Goal: Task Accomplishment & Management: Manage account settings

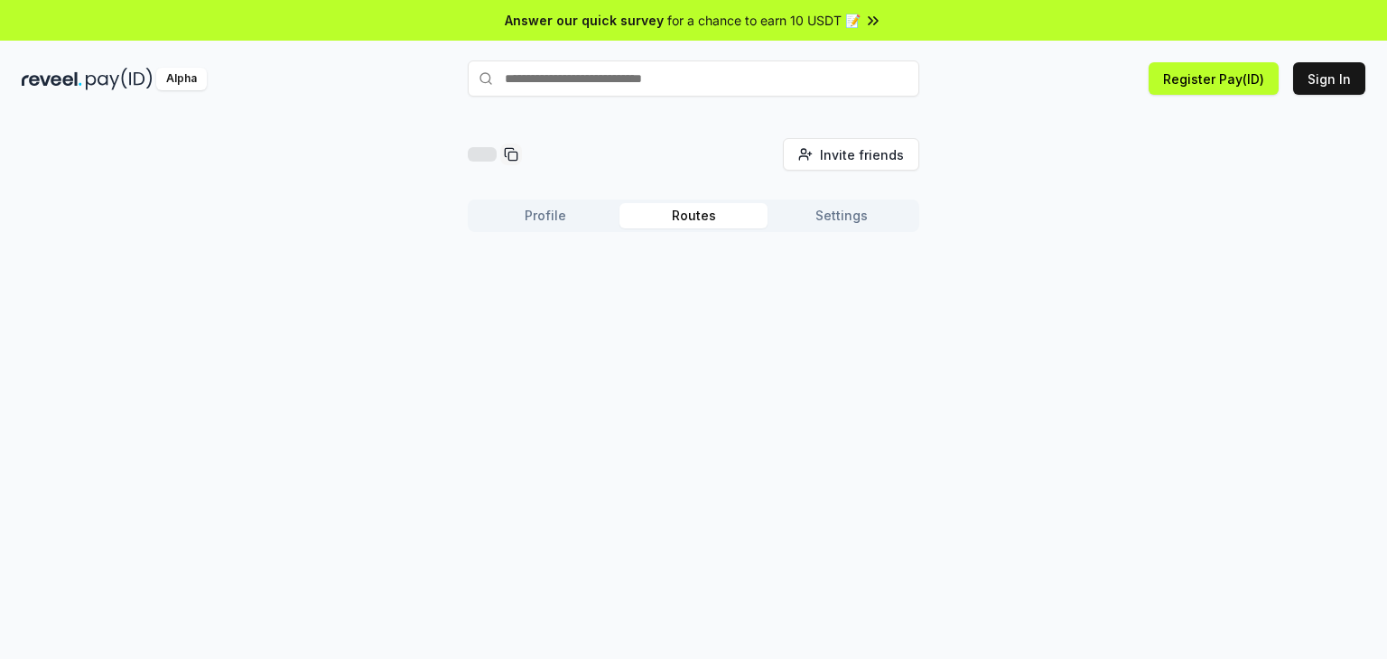
click at [704, 218] on button "Routes" at bounding box center [693, 215] width 148 height 25
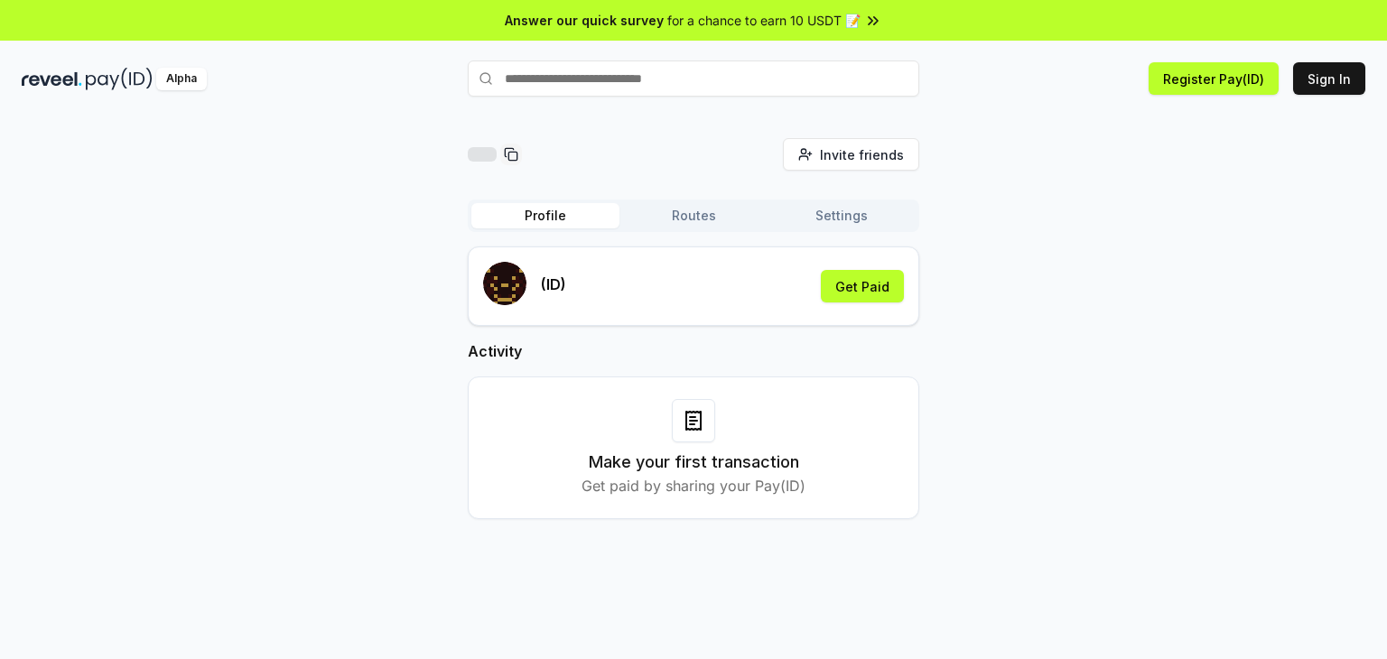
click at [552, 216] on button "Profile" at bounding box center [545, 215] width 148 height 25
click at [871, 281] on button "Get Paid" at bounding box center [862, 286] width 83 height 32
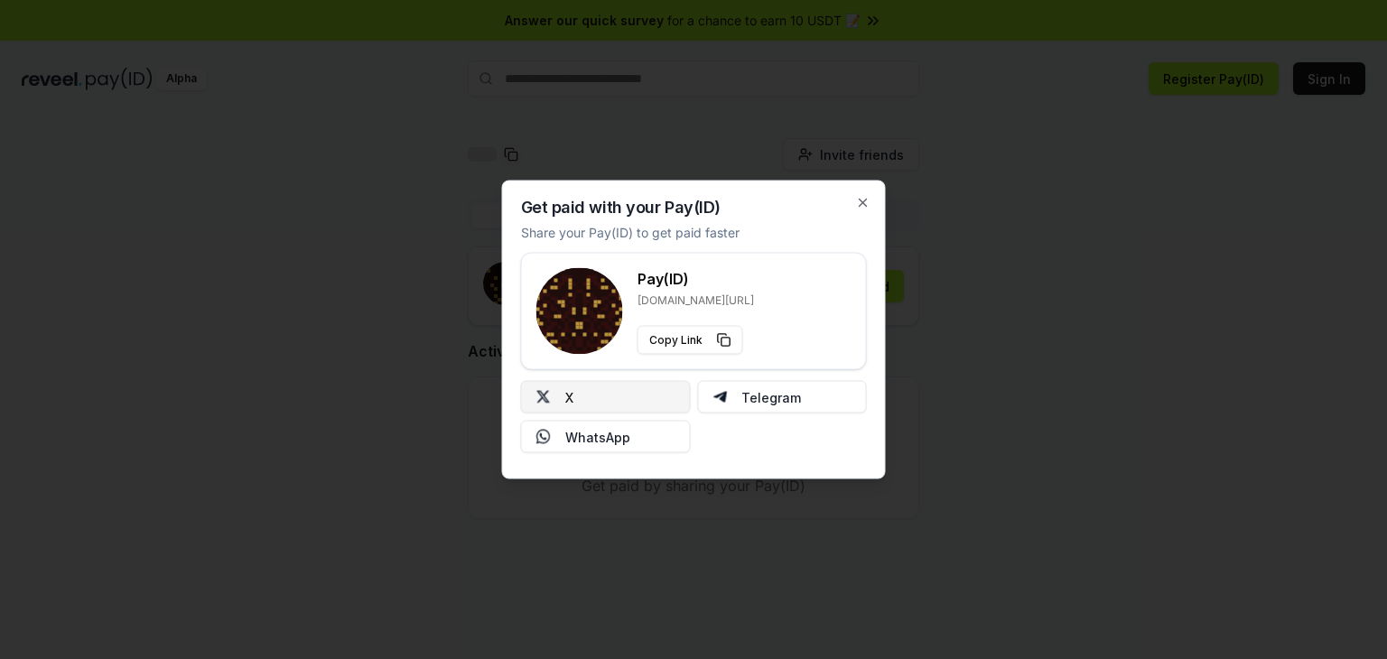
click at [617, 394] on button "X" at bounding box center [606, 397] width 170 height 32
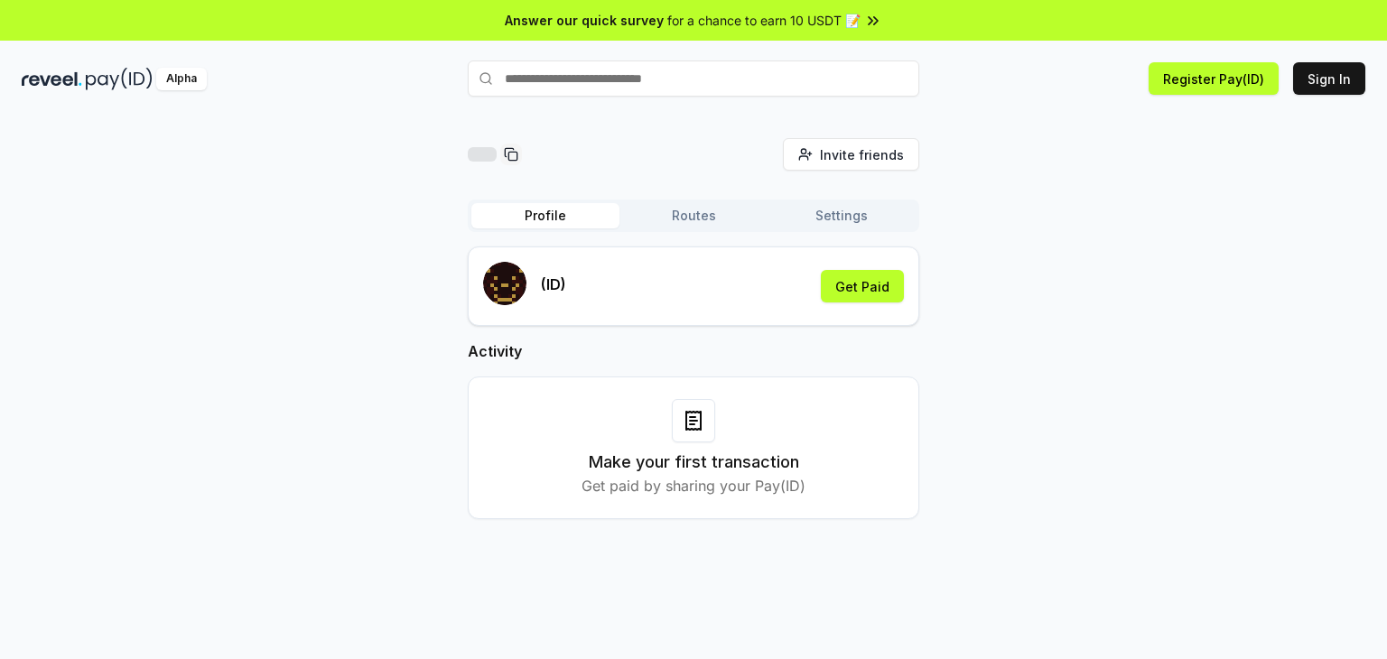
click at [835, 15] on span "for a chance to earn 10 USDT 📝" at bounding box center [763, 20] width 193 height 19
